Goal: Task Accomplishment & Management: Manage account settings

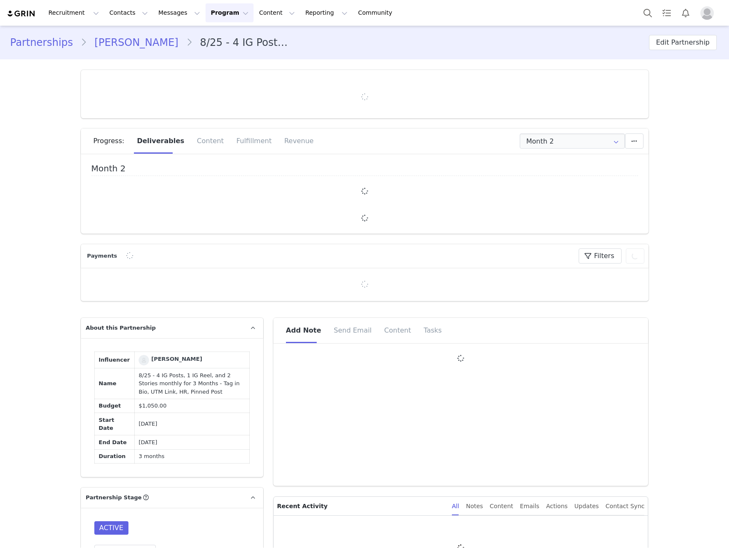
type input "+49 ([GEOGRAPHIC_DATA])"
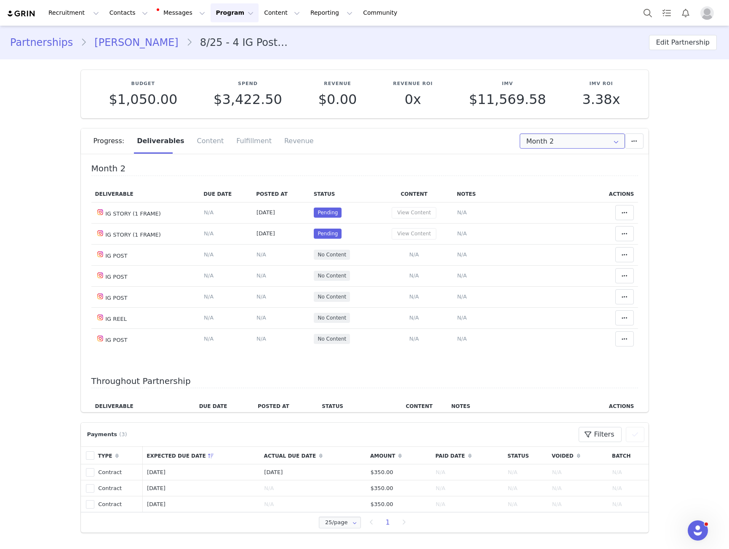
click at [551, 137] on input "Month 2" at bounding box center [572, 141] width 105 height 15
click at [553, 165] on li "Month 1 Aug 22nd - Sep 21st" at bounding box center [572, 164] width 111 height 14
type input "Month 1"
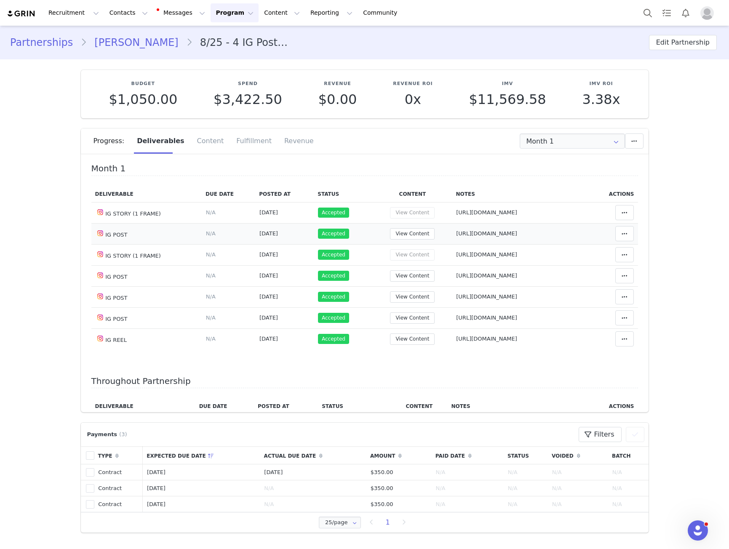
click at [463, 233] on span "https://www.instagram.com/p/DN8ONh9jAK2/" at bounding box center [486, 233] width 61 height 6
type textarea "https://www.instagram.com/p/DN8ONh9jAK2/"
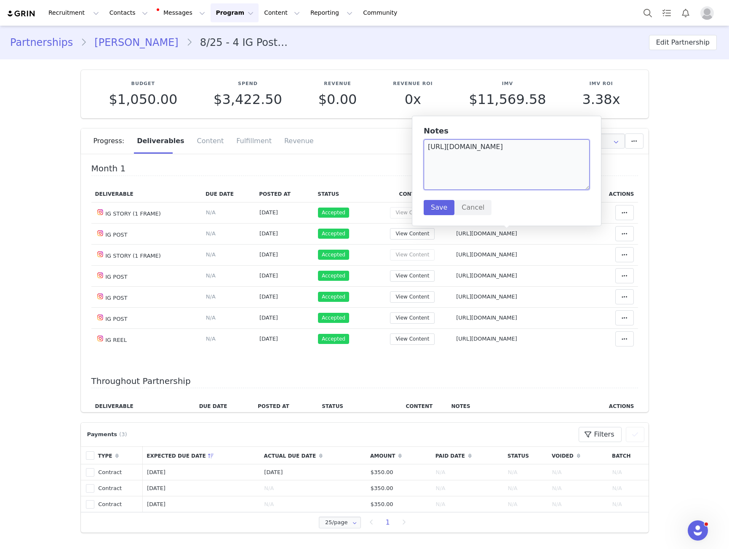
click at [472, 174] on textarea "https://www.instagram.com/p/DN8ONh9jAK2/" at bounding box center [507, 164] width 166 height 51
click at [473, 174] on textarea "https://www.instagram.com/p/DN8ONh9jAK2/" at bounding box center [507, 164] width 166 height 51
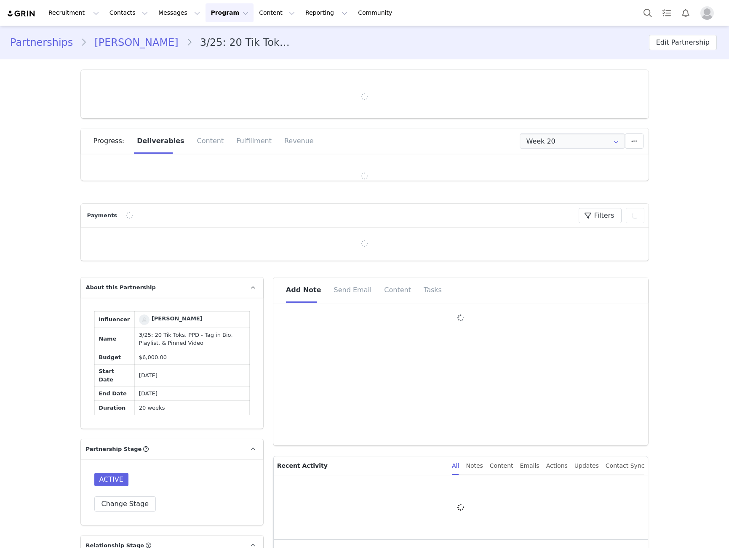
type input "+44 ([GEOGRAPHIC_DATA])"
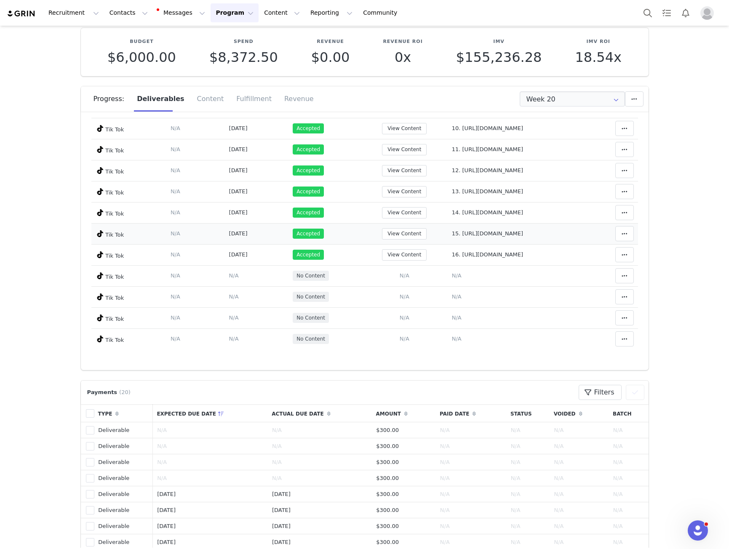
scroll to position [269, 0]
click at [452, 257] on span "16. https://www.tiktok.com/@miadownes3/video/7552996641922419990" at bounding box center [487, 255] width 71 height 6
type textarea "16. https://www.tiktok.com/@miadownes3/video/7552996641922419990"
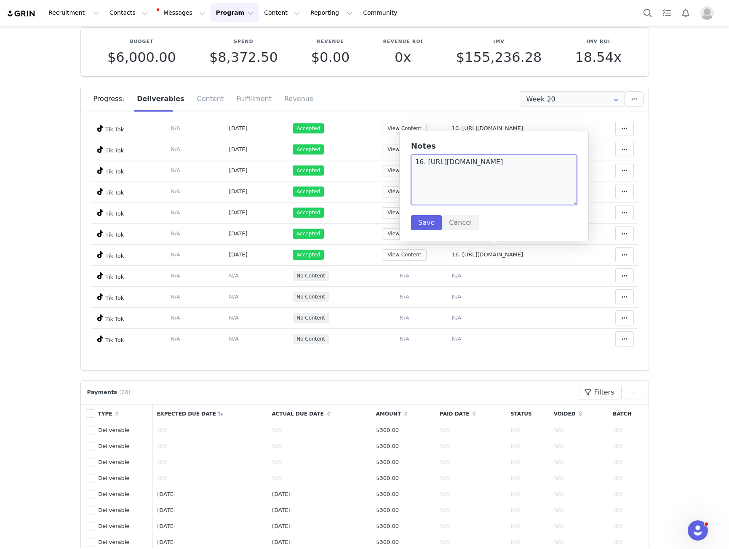
click at [426, 174] on textarea "16. https://www.tiktok.com/@miadownes3/video/7552996641922419990" at bounding box center [494, 180] width 166 height 51
drag, startPoint x: 426, startPoint y: 174, endPoint x: 482, endPoint y: 195, distance: 59.3
click at [482, 195] on textarea "16. https://www.tiktok.com/@miadownes3/video/7552996641922419990" at bounding box center [494, 180] width 166 height 51
drag, startPoint x: 202, startPoint y: 206, endPoint x: 204, endPoint y: 201, distance: 5.1
click at [225, 205] on td "Aug 20, 2025" at bounding box center [257, 212] width 64 height 21
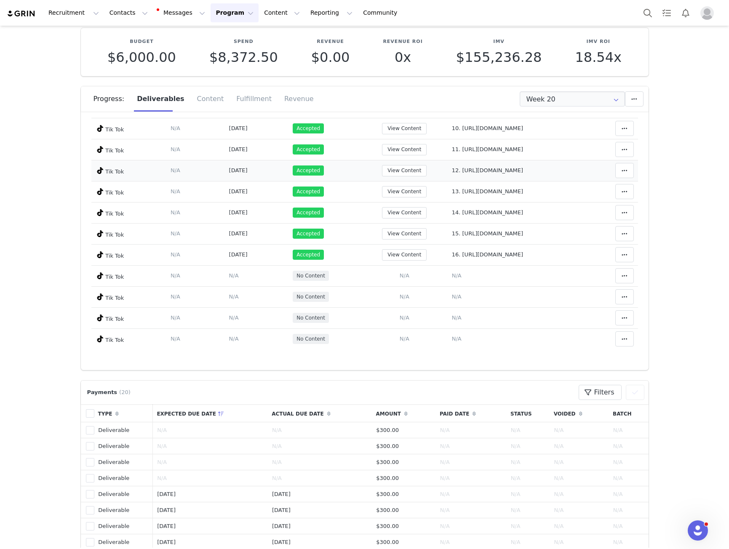
click at [448, 163] on td "Notes Save Cancel 12. https://www.tiktok.com/@miadownes3/video/7532588774681857…" at bounding box center [516, 170] width 137 height 21
click at [452, 167] on span "12. https://www.tiktok.com/@miadownes3/video/7532588774681857302" at bounding box center [487, 170] width 71 height 6
type textarea "12. https://www.tiktok.com/@miadownes3/video/7532588774681857302"
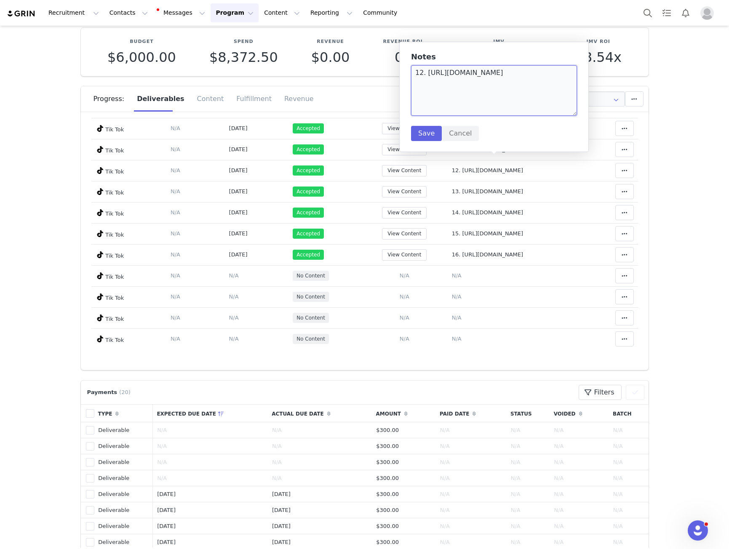
click at [417, 83] on textarea "12. https://www.tiktok.com/@miadownes3/video/7532588774681857302" at bounding box center [494, 90] width 166 height 51
drag, startPoint x: 417, startPoint y: 83, endPoint x: 514, endPoint y: 102, distance: 99.6
click at [514, 102] on textarea "12. https://www.tiktok.com/@miadownes3/video/7532588774681857302" at bounding box center [494, 90] width 166 height 51
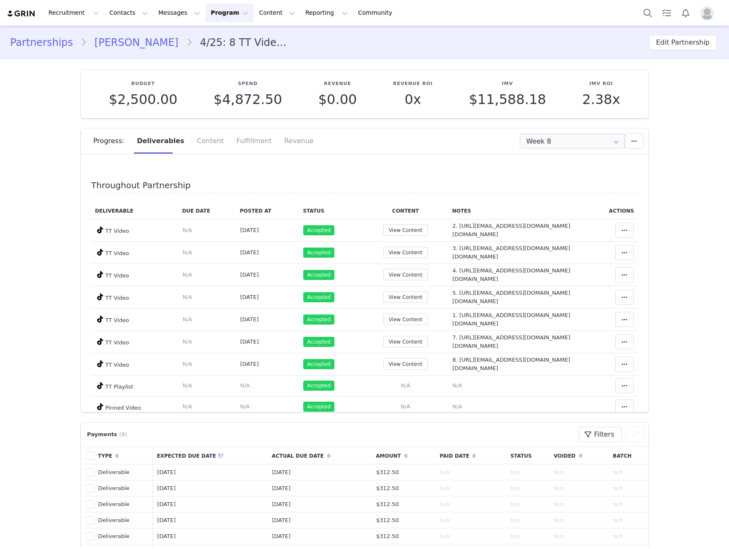
type input "+1 ([GEOGRAPHIC_DATA])"
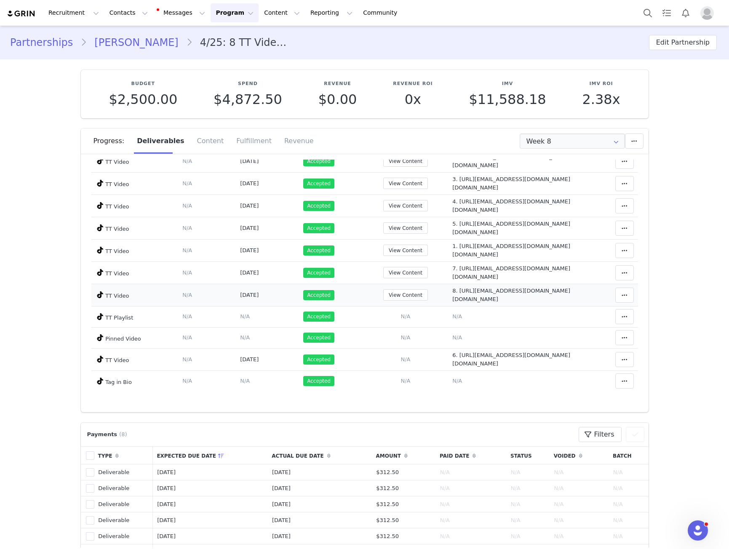
click at [452, 300] on span "8. https://www.tiktok.com/@avaa.rose/video/7555003756350360863" at bounding box center [511, 295] width 118 height 15
type textarea "8. https://www.tiktok.com/@avaa.rose/video/7555003756350360863"
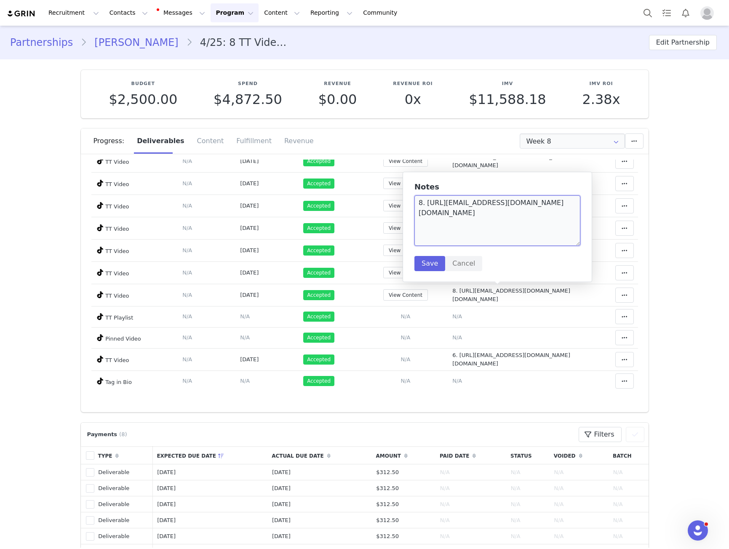
click at [428, 218] on textarea "8. https://www.tiktok.com/@avaa.rose/video/7555003756350360863" at bounding box center [498, 220] width 166 height 51
drag, startPoint x: 427, startPoint y: 218, endPoint x: 459, endPoint y: 220, distance: 31.7
click at [459, 220] on textarea "8. https://www.tiktok.com/@avaa.rose/video/7555003756350360863" at bounding box center [498, 220] width 166 height 51
click at [260, 211] on td "Jul 10, 2025" at bounding box center [267, 206] width 63 height 22
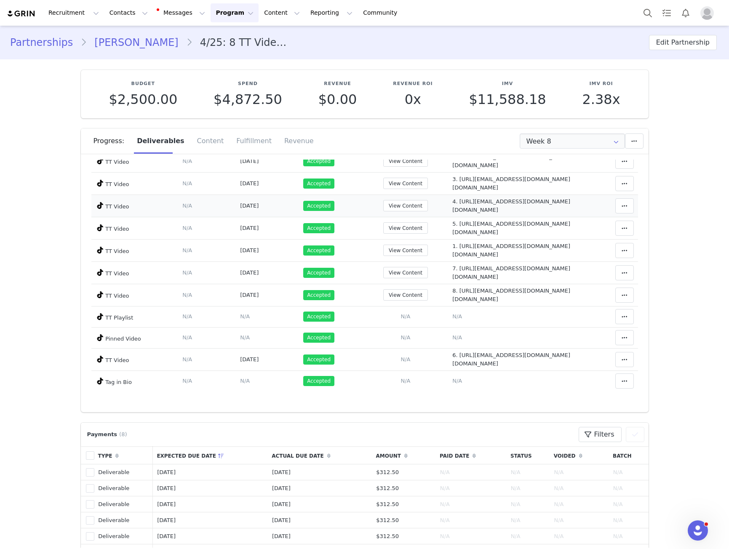
click at [452, 212] on span "4. https://www.tiktok.com/@avaa.rose/photo/7525566132565052703" at bounding box center [511, 205] width 118 height 15
type textarea "4. https://www.tiktok.com/@avaa.rose/photo/7525566132565052703"
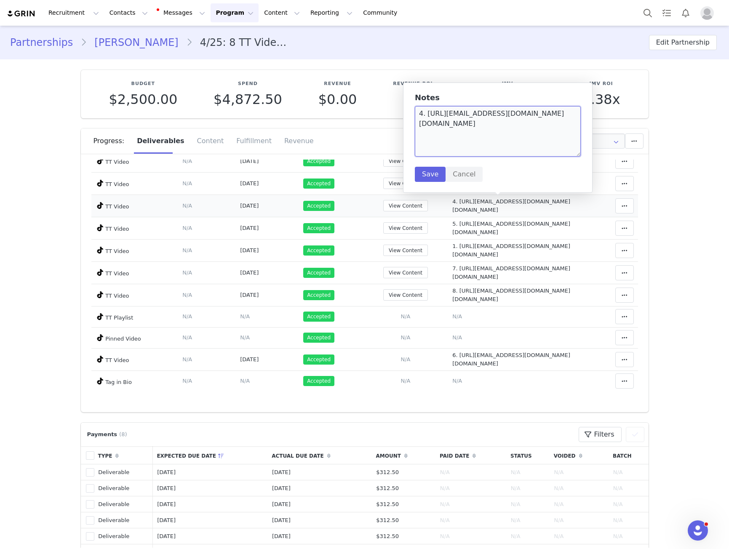
click at [423, 127] on textarea "4. https://www.tiktok.com/@avaa.rose/photo/7525566132565052703" at bounding box center [498, 131] width 166 height 51
drag, startPoint x: 423, startPoint y: 127, endPoint x: 460, endPoint y: 131, distance: 36.8
click at [448, 131] on textarea "4. https://www.tiktok.com/@avaa.rose/photo/7525566132565052703" at bounding box center [498, 131] width 166 height 51
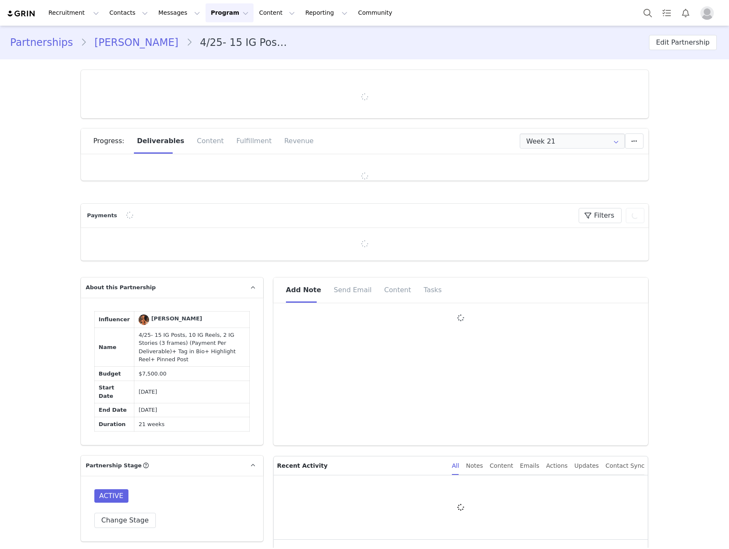
type input "+52 ([GEOGRAPHIC_DATA])"
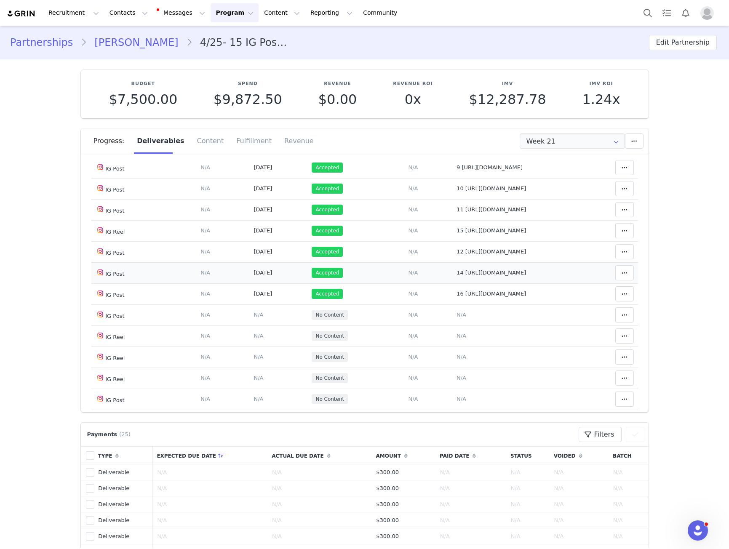
scroll to position [421, 0]
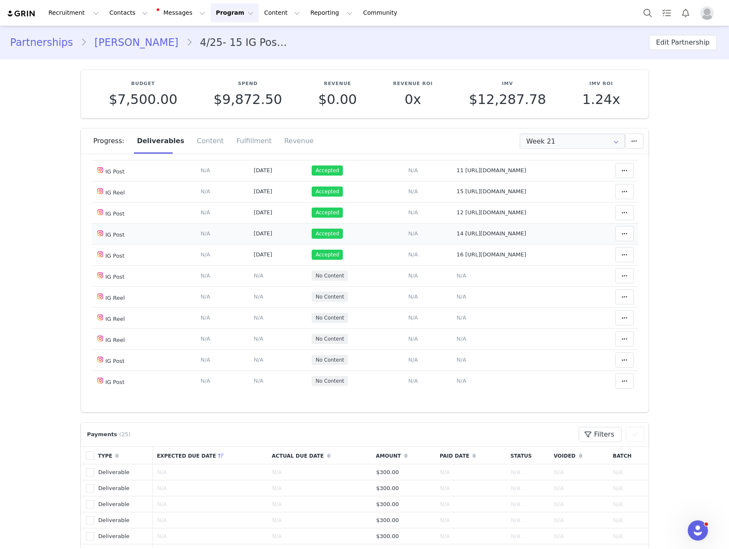
click at [470, 237] on span "14 https://www.instagram.com/p/DOJ155wjqYe/?img_index=1" at bounding box center [492, 233] width 70 height 6
type textarea "14 https://www.instagram.com/p/DOJ155wjqYe/?img_index=1"
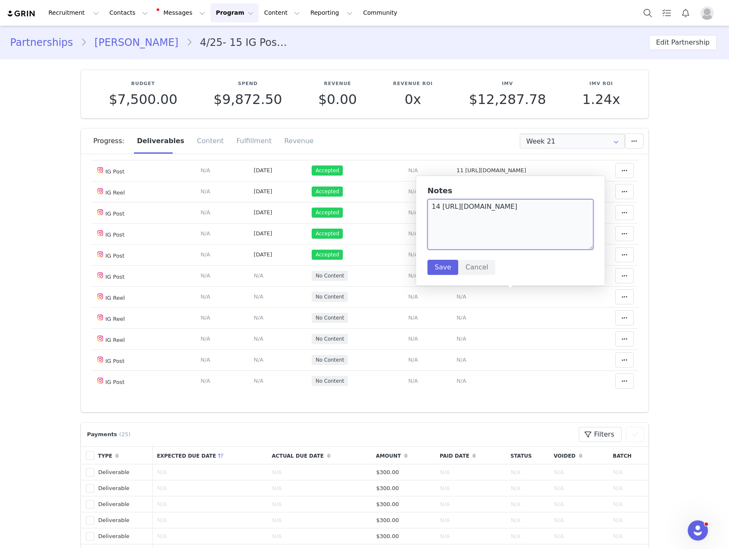
click at [450, 205] on textarea "14 https://www.instagram.com/p/DOJ155wjqYe/?img_index=1" at bounding box center [511, 224] width 166 height 51
drag, startPoint x: 450, startPoint y: 205, endPoint x: 474, endPoint y: 220, distance: 28.3
click at [474, 220] on textarea "14 https://www.instagram.com/p/DOJ155wjqYe/?img_index=1" at bounding box center [511, 224] width 166 height 51
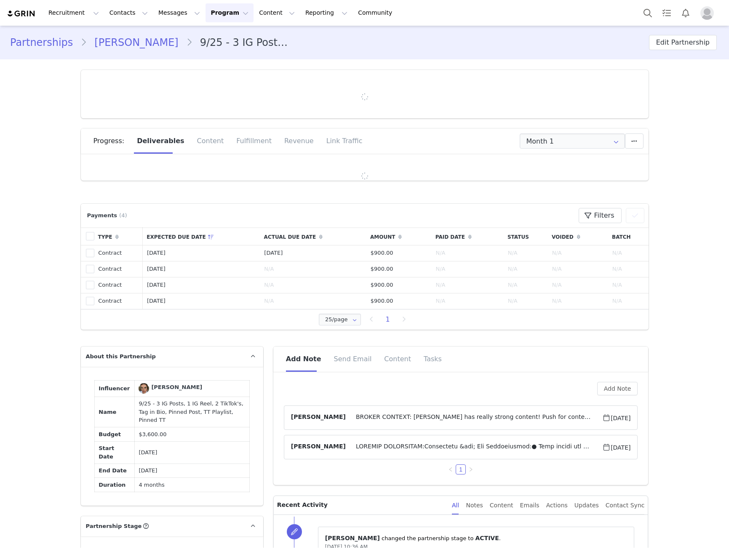
type input "+61 ([GEOGRAPHIC_DATA])"
